Goal: Manage account settings

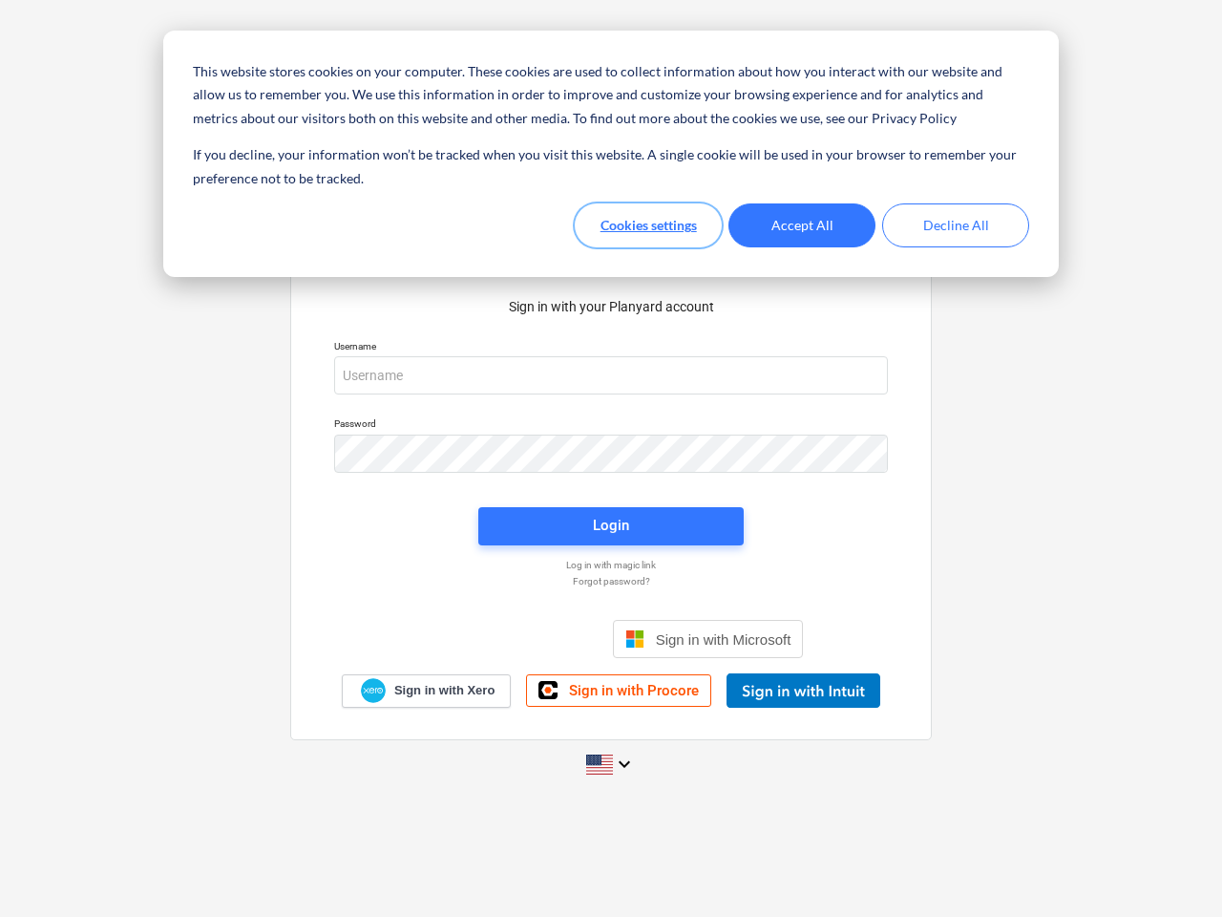
click at [648, 225] on button "Cookies settings" at bounding box center [648, 225] width 147 height 44
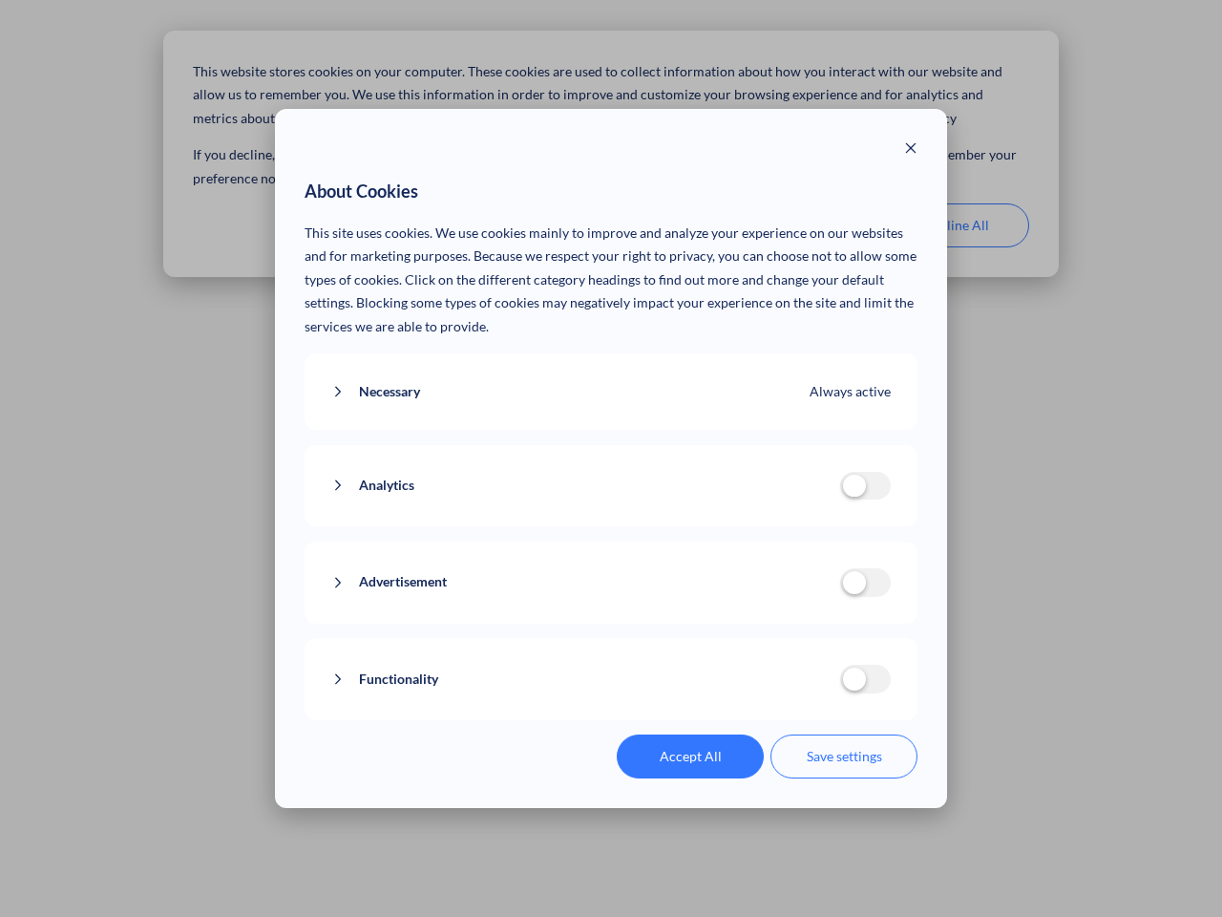
click at [956, 225] on div "About Cookies This site uses cookies. We use cookies mainly to improve and anal…" at bounding box center [611, 458] width 1222 height 917
click at [611, 375] on div "Necessary Always active These cookies are necessary for the website to function…" at bounding box center [612, 391] width 614 height 77
click at [611, 454] on div "Analytics analytics cookies disallowed These cookies help us to understand how …" at bounding box center [612, 486] width 614 height 82
click at [611, 526] on div "Analytics analytics cookies disallowed These cookies help us to understand how …" at bounding box center [612, 486] width 614 height 82
click at [709, 639] on div "Functionality functionality cookies disallowed We use a set of cookies that are…" at bounding box center [612, 679] width 614 height 82
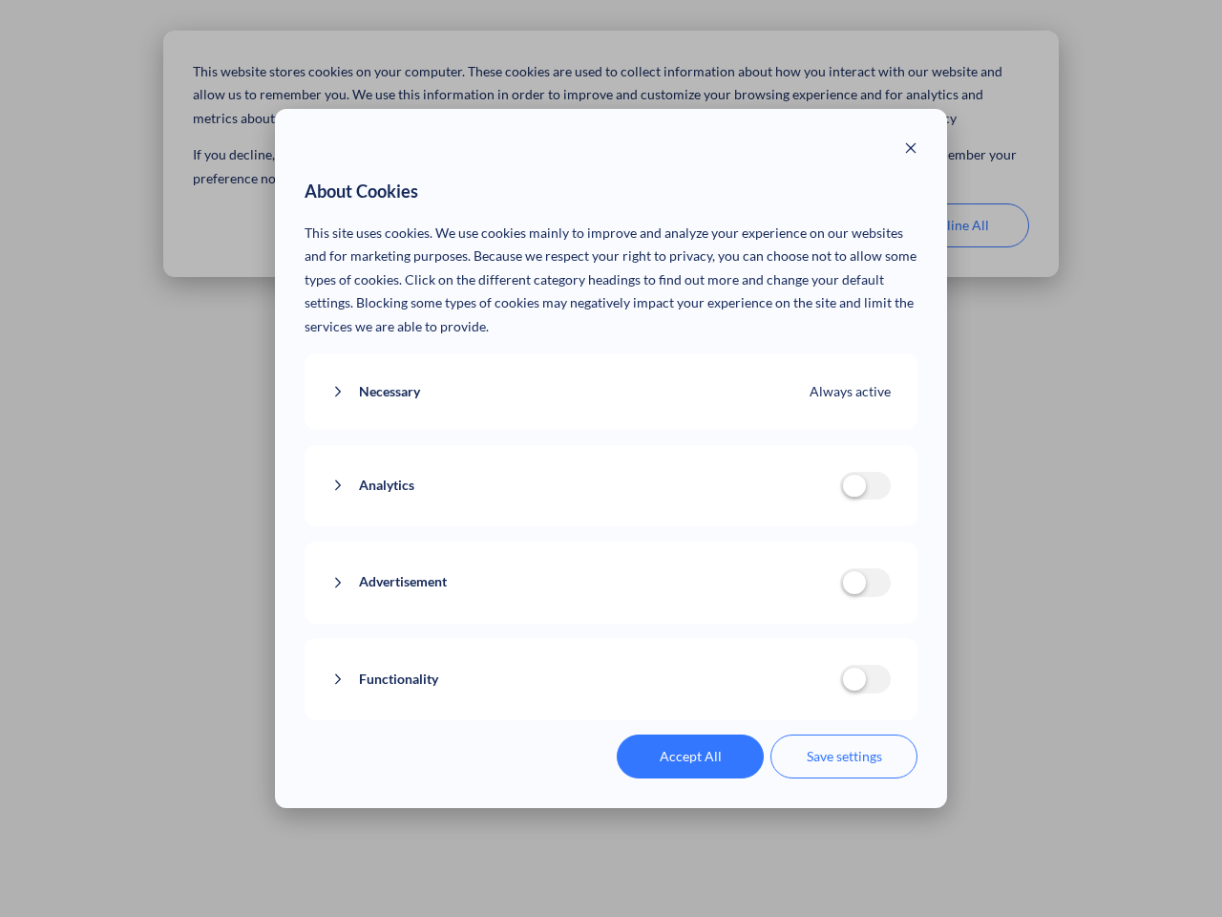
click at [803, 690] on button "Functionality" at bounding box center [585, 680] width 509 height 24
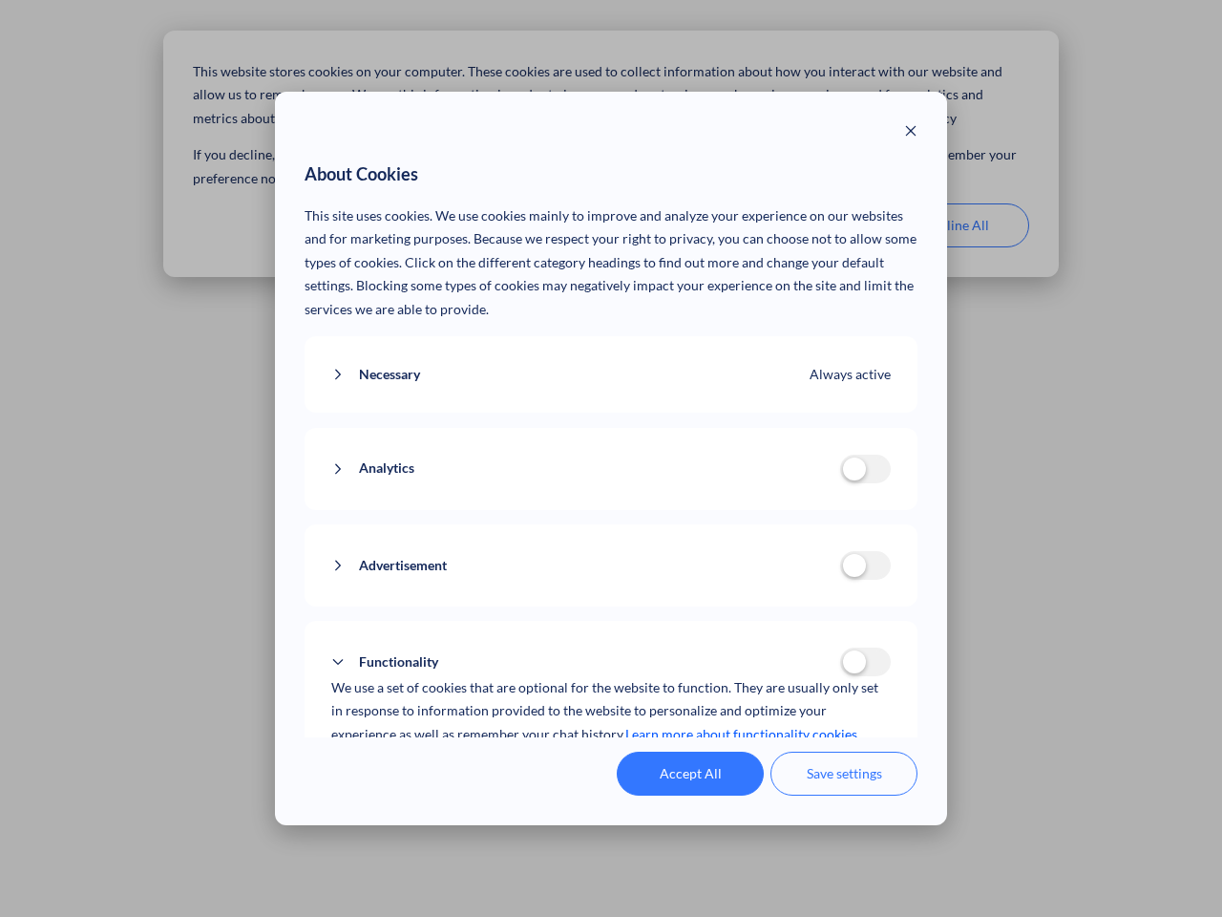
click at [611, 764] on div "Accept All Save settings" at bounding box center [612, 774] width 614 height 44
